Goal: Navigation & Orientation: Find specific page/section

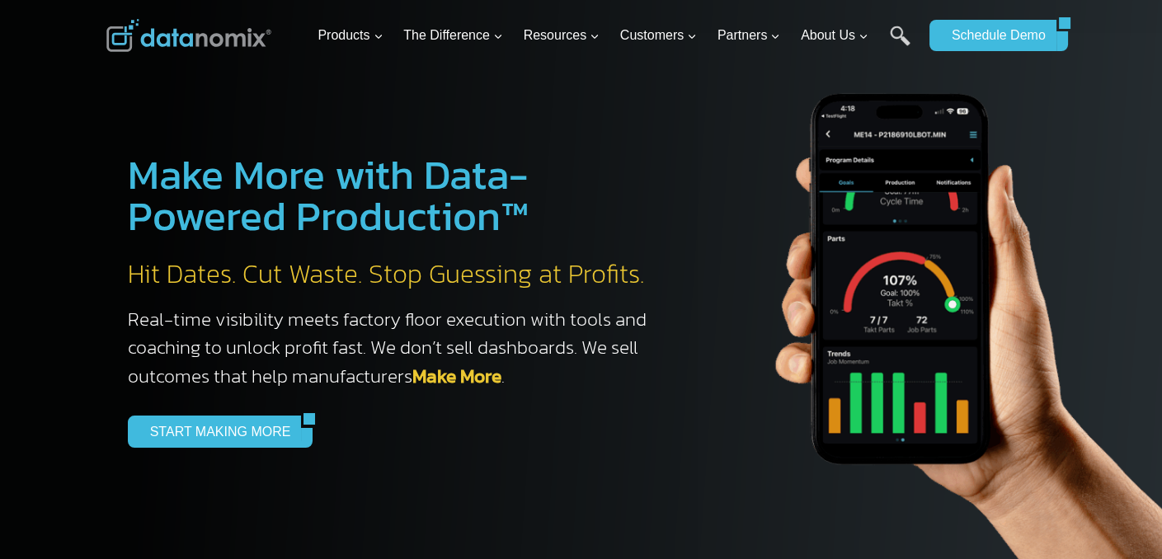
click at [243, 40] on img at bounding box center [188, 35] width 165 height 33
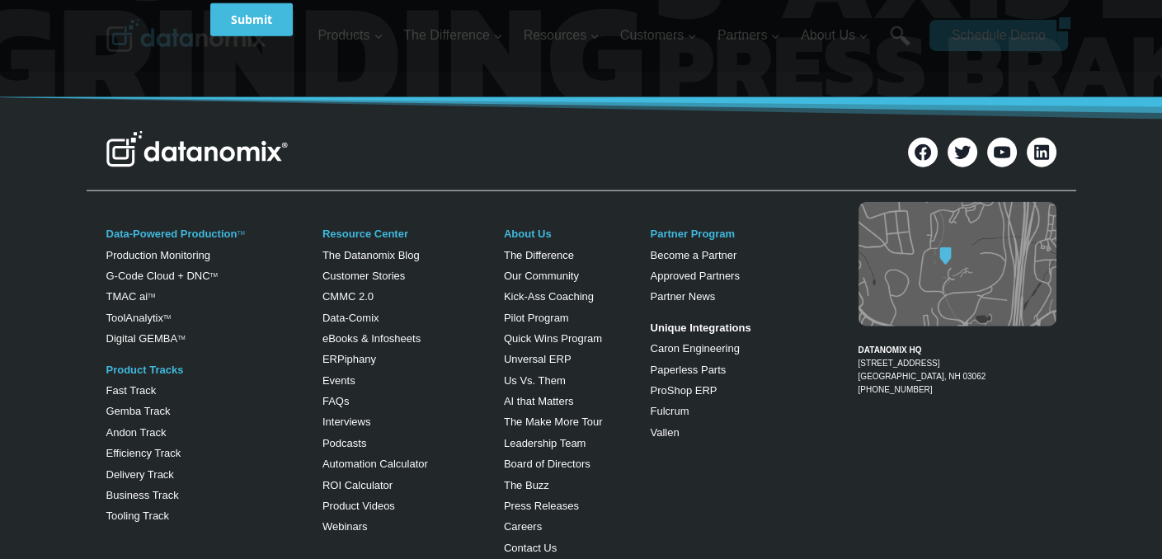
scroll to position [6829, 0]
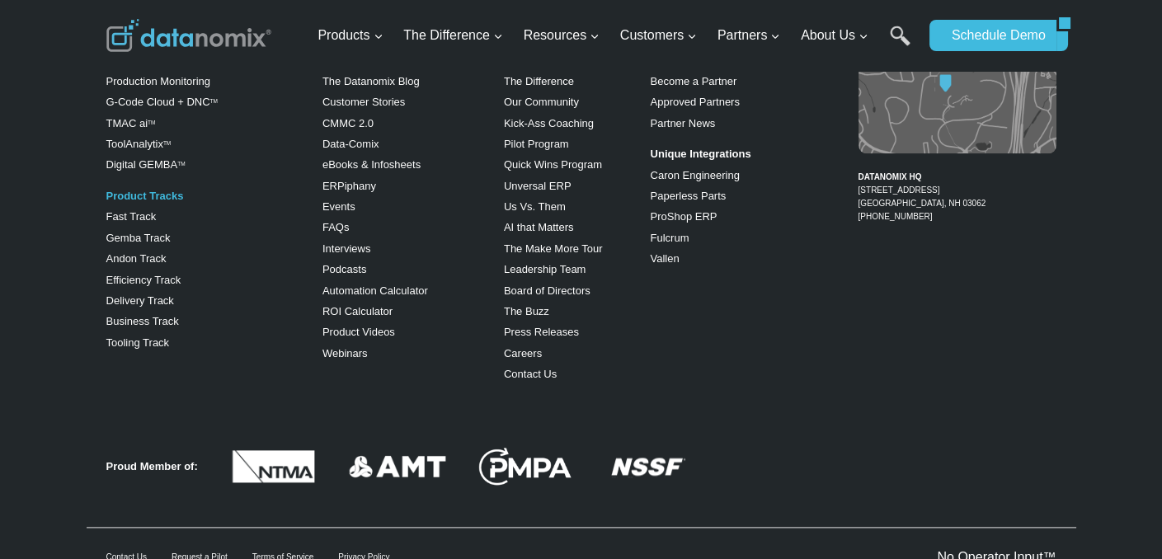
scroll to position [3718, 0]
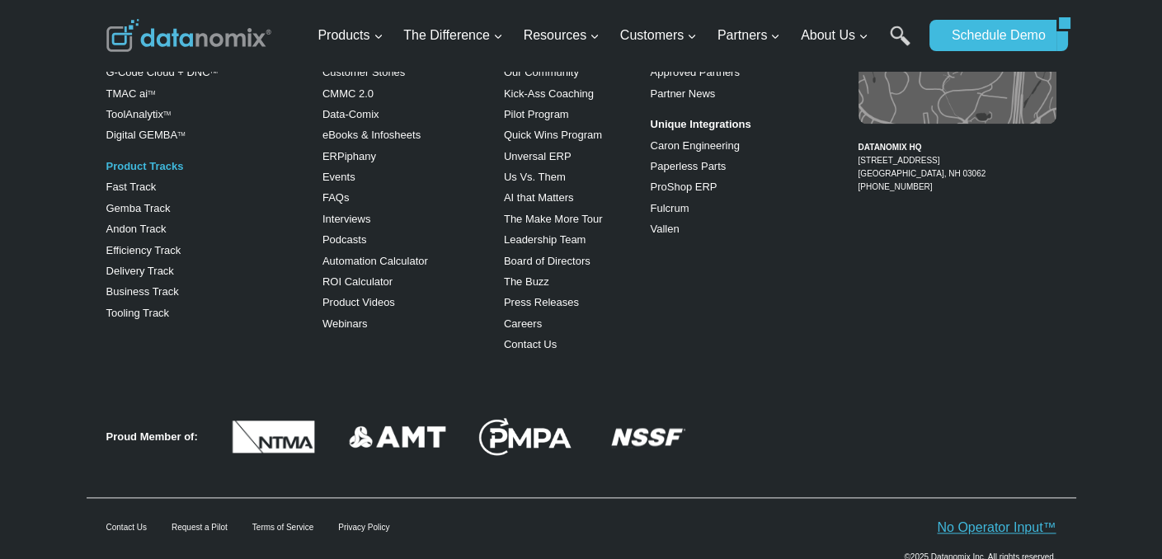
click at [954, 521] on link "No Operator Input™" at bounding box center [996, 528] width 119 height 14
